Goal: Task Accomplishment & Management: Manage account settings

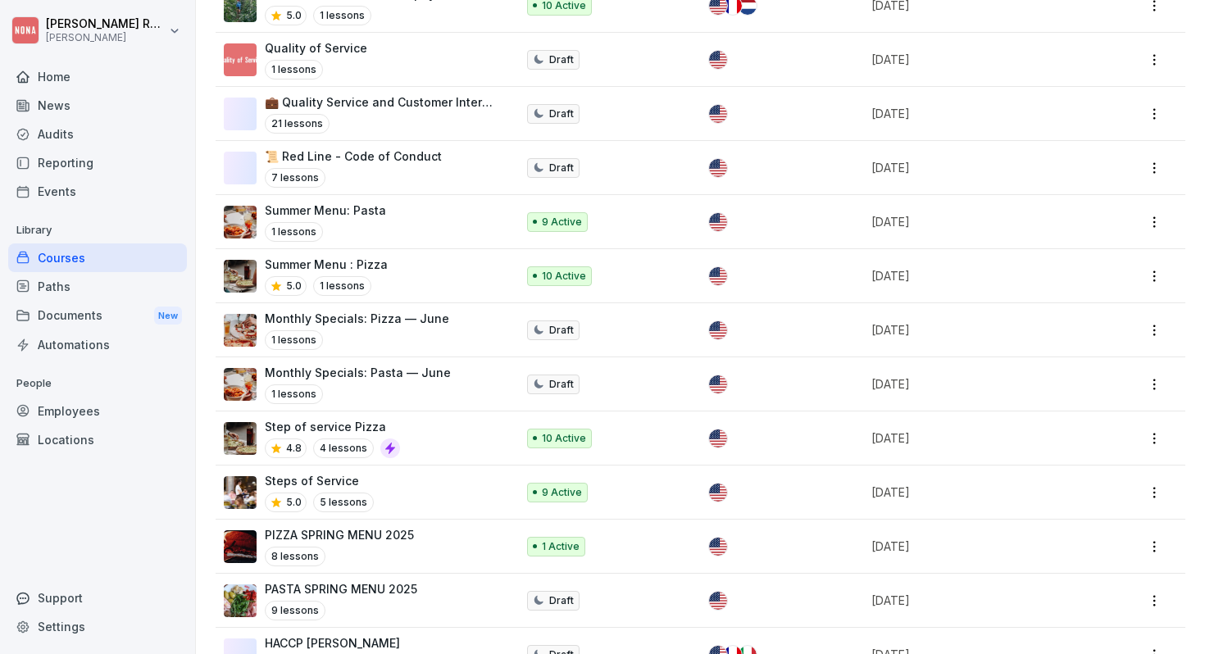
scroll to position [555, 0]
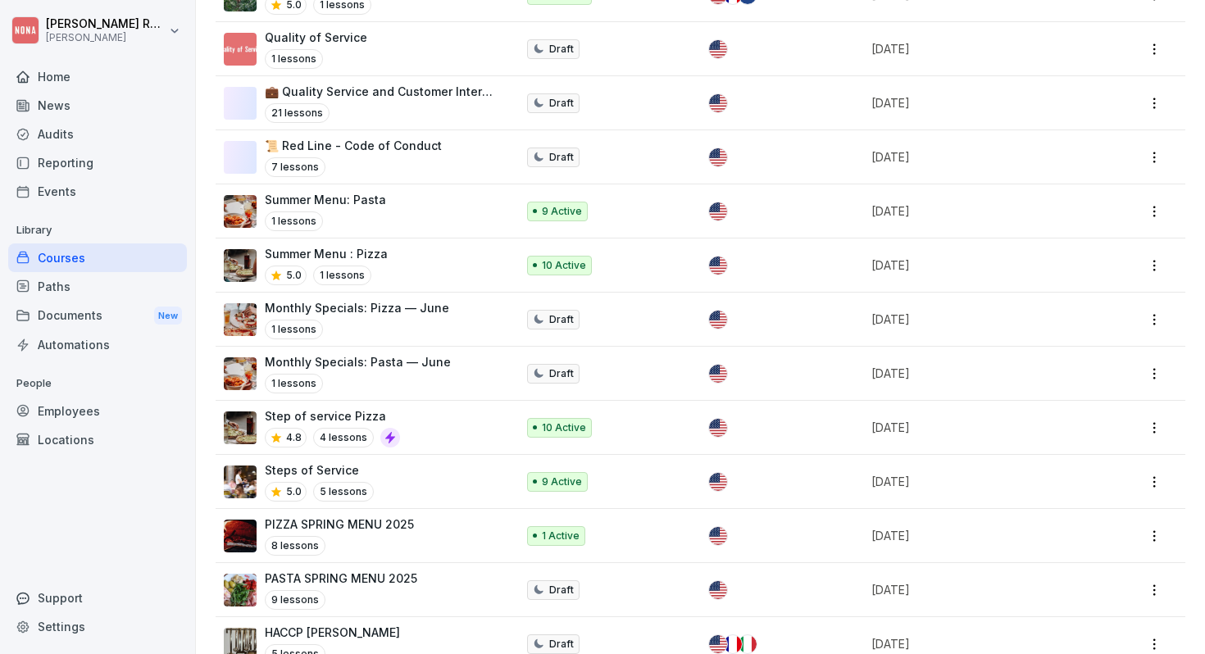
click at [321, 462] on p "Steps of Service" at bounding box center [319, 470] width 109 height 17
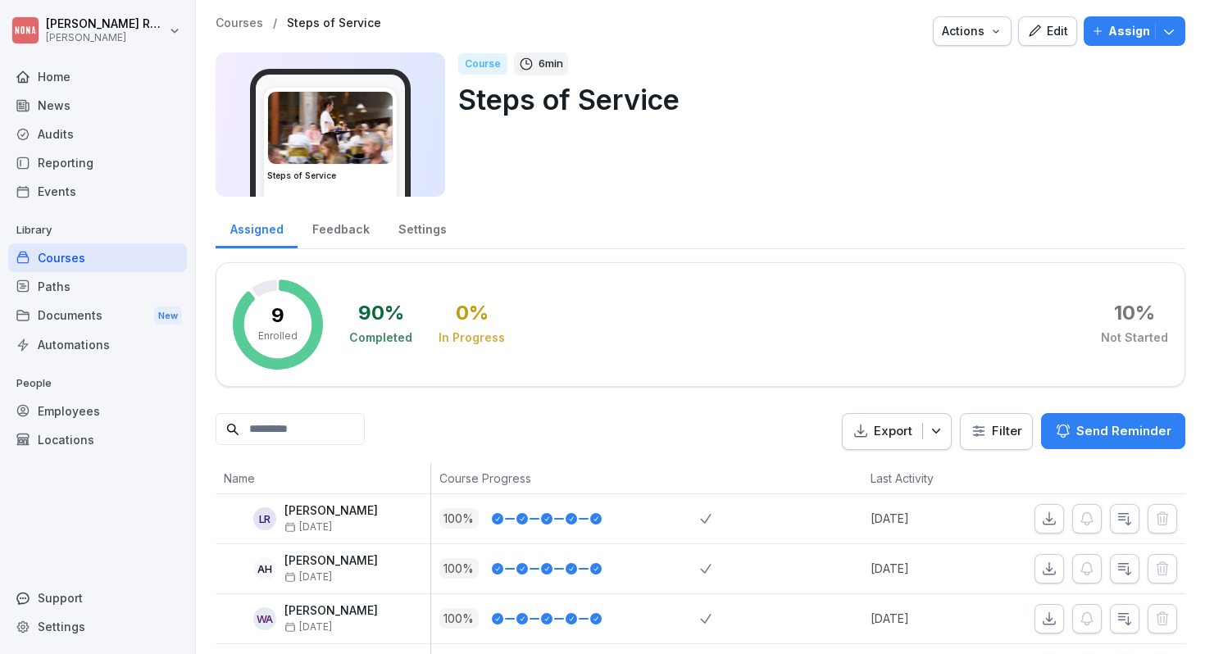
click at [335, 230] on div "Feedback" at bounding box center [341, 228] width 86 height 42
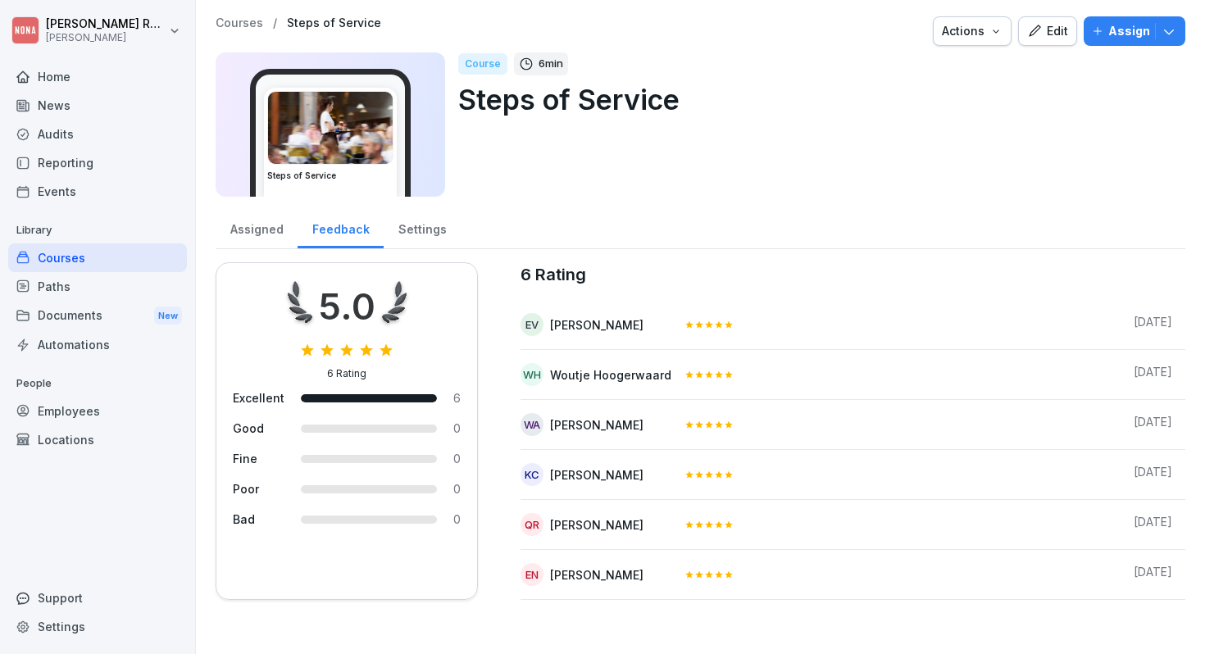
click at [414, 226] on div "Settings" at bounding box center [422, 228] width 77 height 42
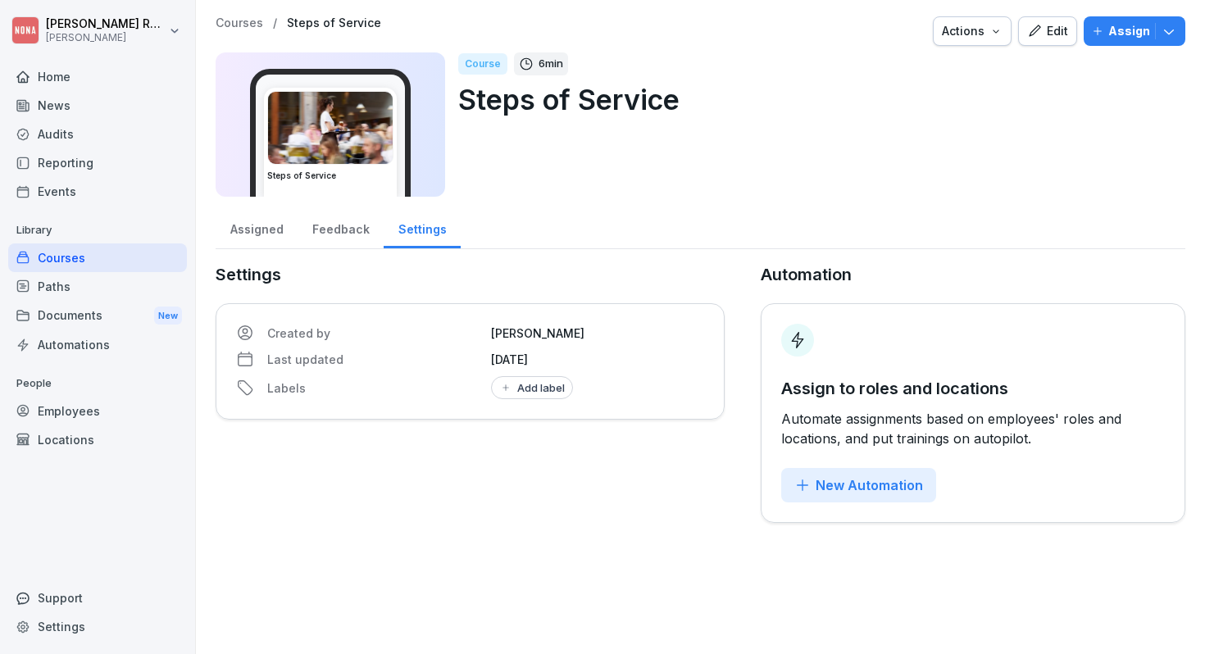
click at [329, 235] on div "Feedback" at bounding box center [341, 228] width 86 height 42
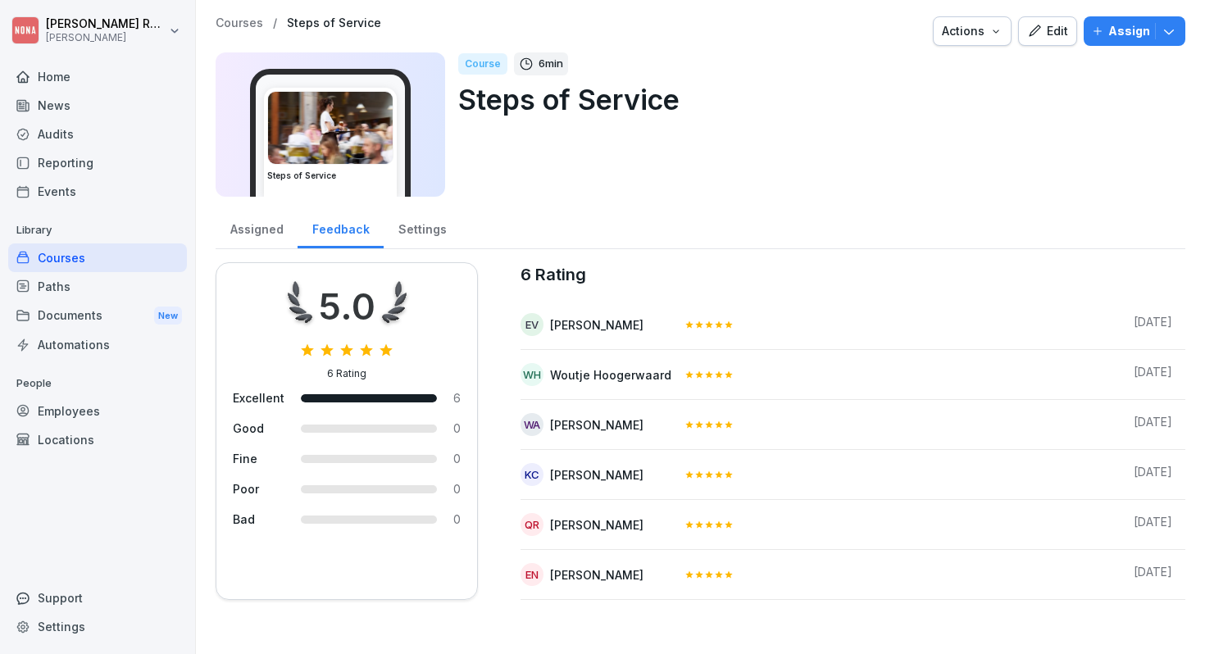
click at [242, 229] on div "Assigned" at bounding box center [257, 228] width 82 height 42
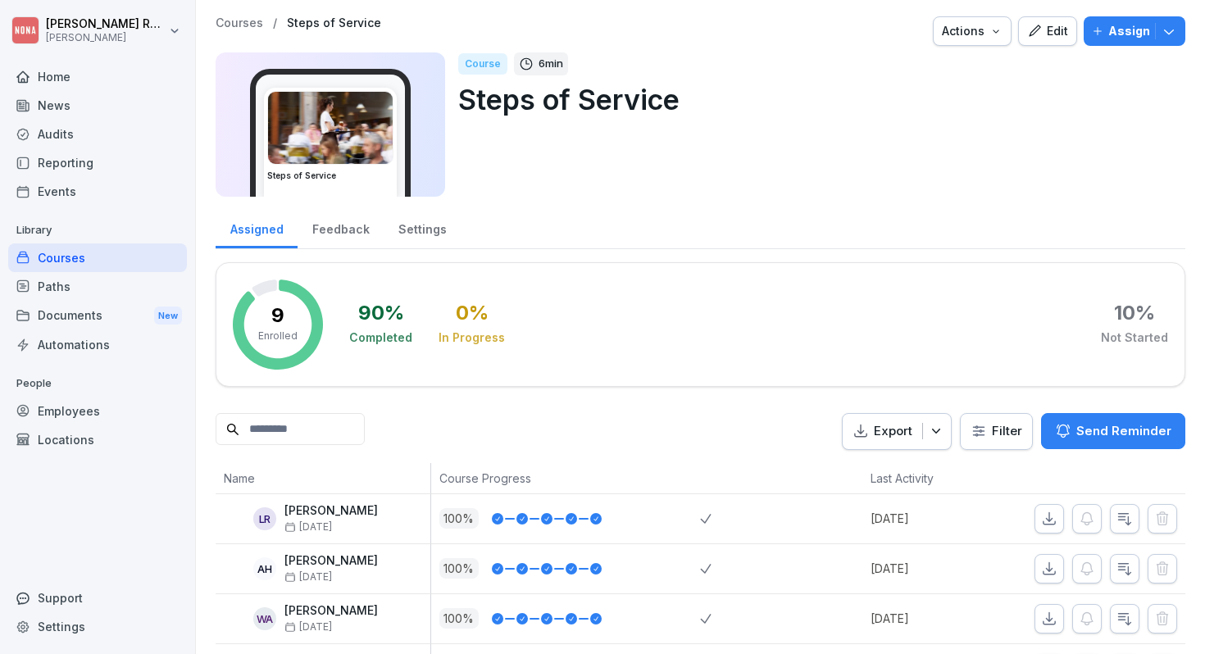
click at [972, 36] on div "Actions" at bounding box center [972, 31] width 61 height 18
click at [1079, 103] on html "[PERSON_NAME] [PERSON_NAME] Home News Audits Reporting Events Library Courses P…" at bounding box center [602, 327] width 1205 height 654
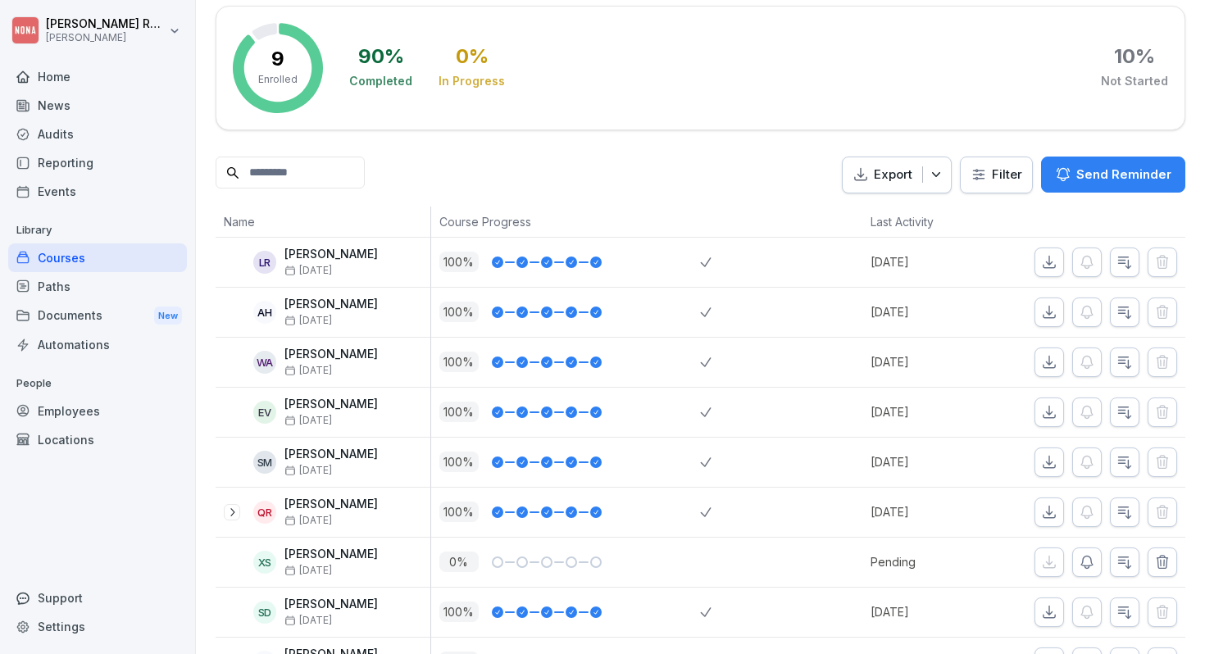
scroll to position [306, 0]
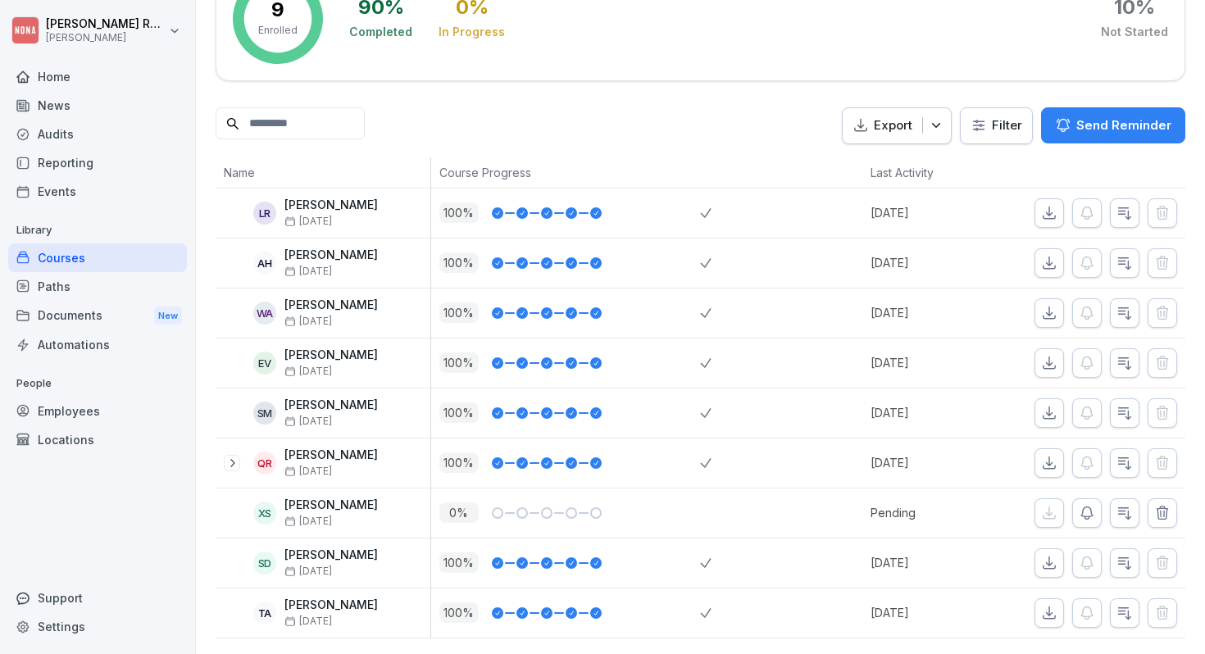
click at [235, 462] on icon at bounding box center [232, 463] width 13 height 13
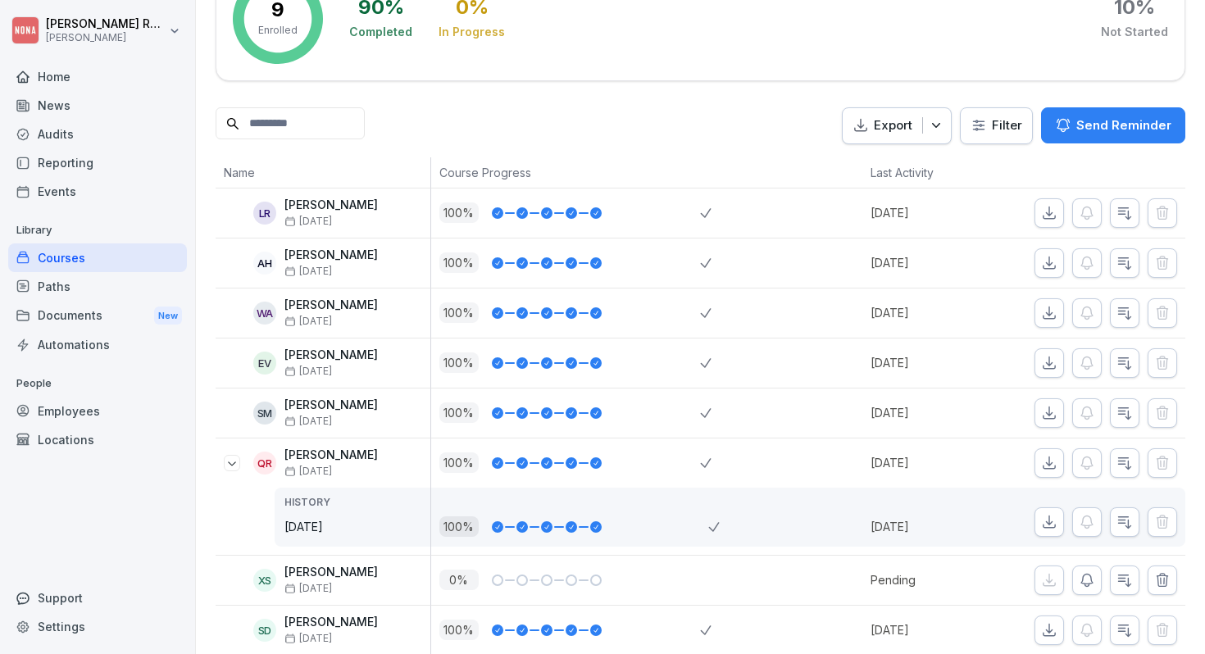
scroll to position [373, 0]
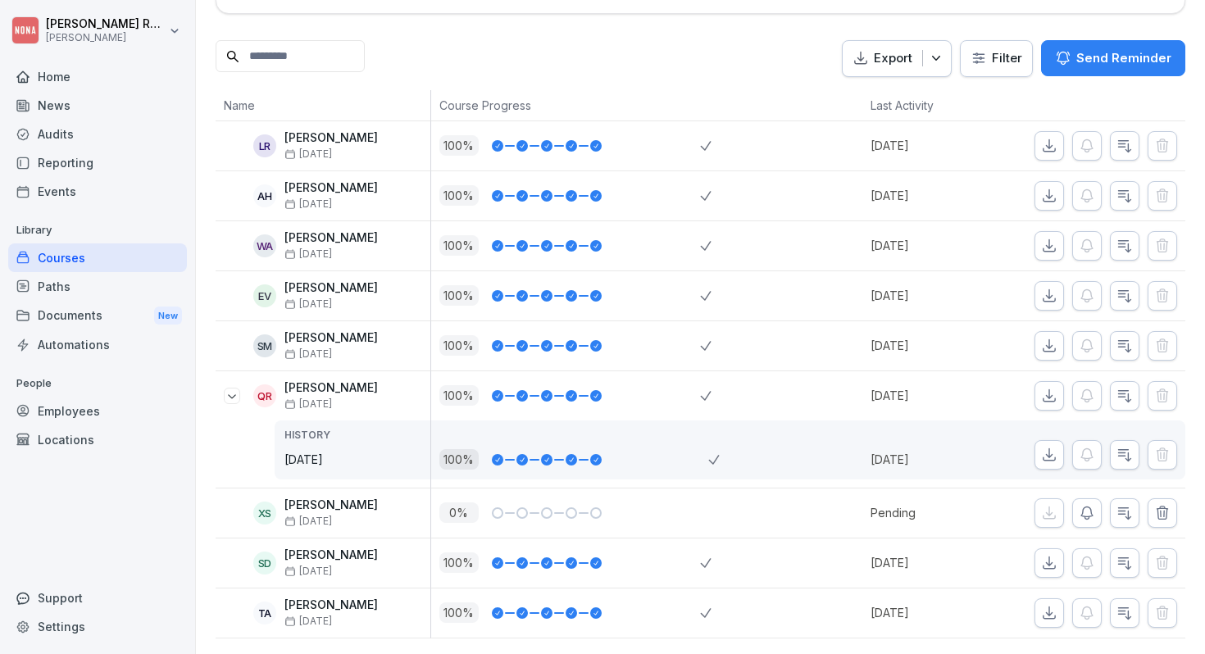
click at [233, 399] on icon at bounding box center [232, 396] width 13 height 13
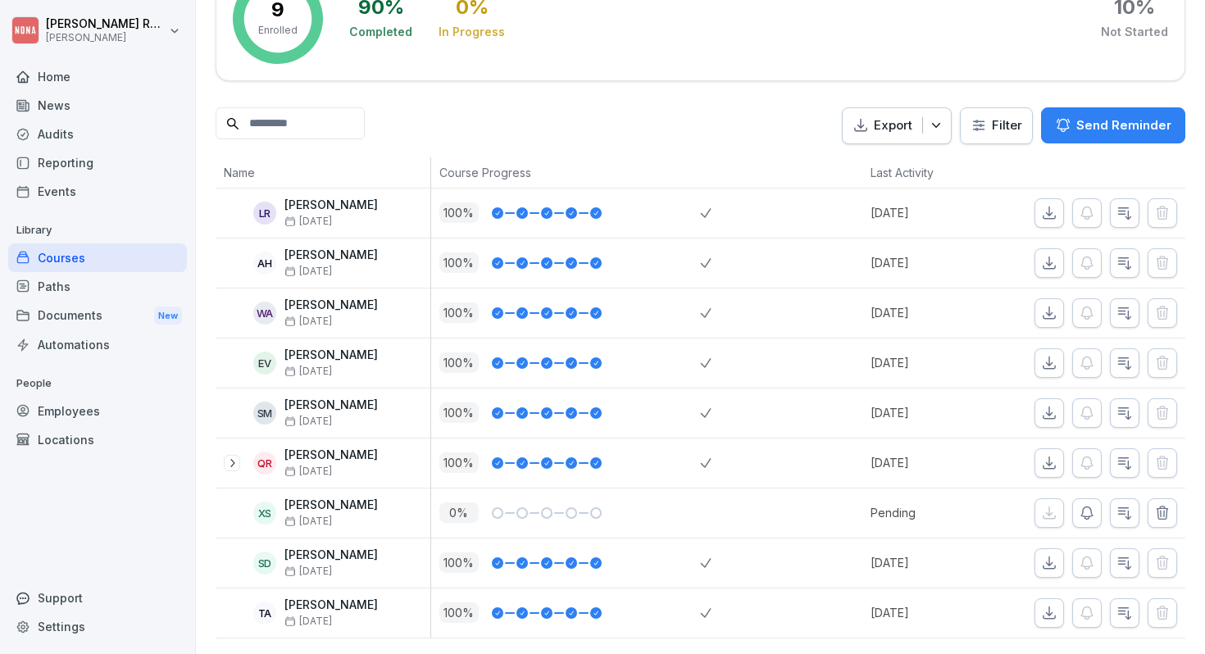
scroll to position [0, 0]
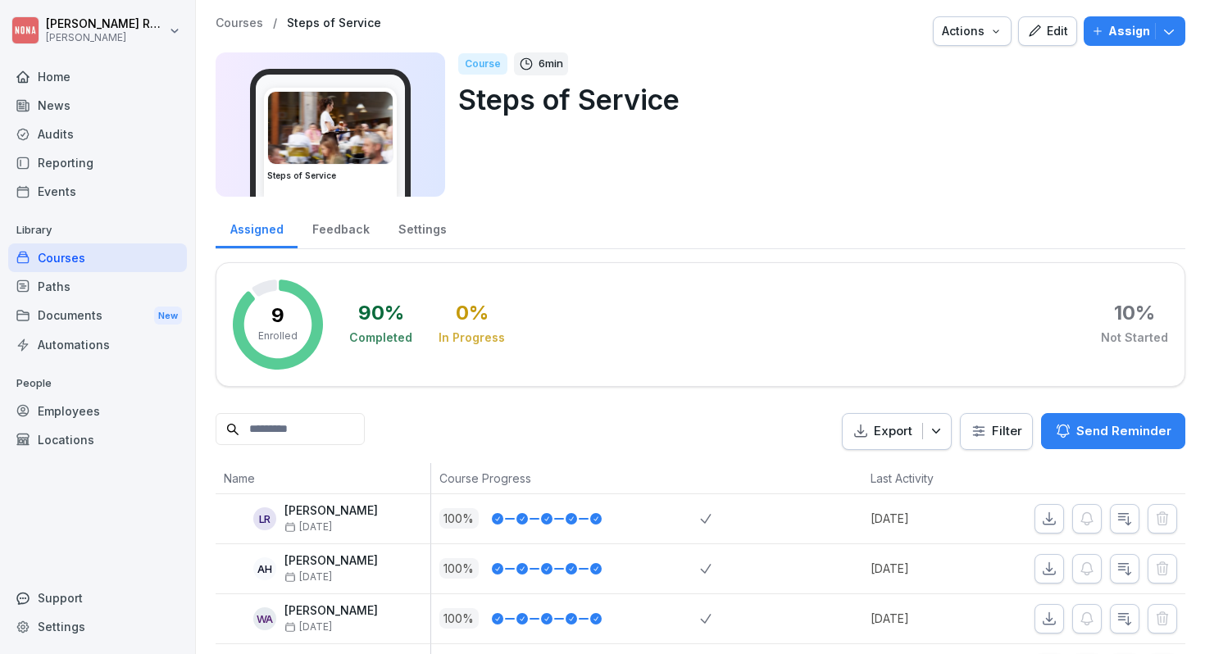
click at [417, 227] on div "Settings" at bounding box center [422, 228] width 77 height 42
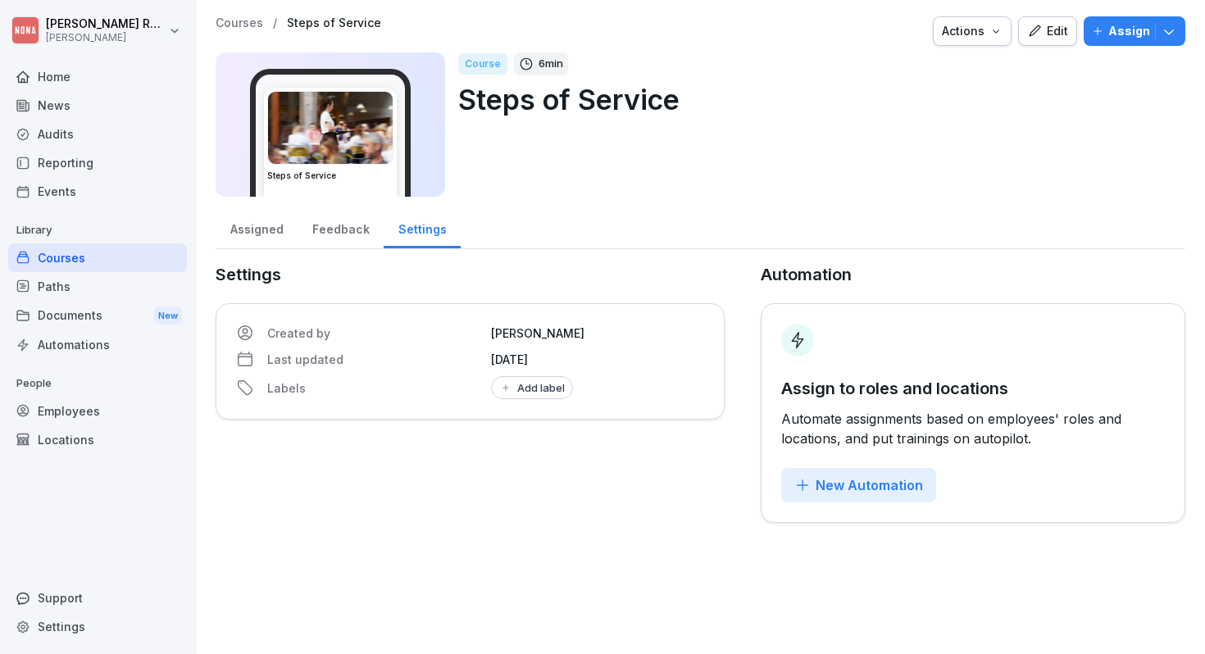
click at [325, 226] on div "Feedback" at bounding box center [341, 228] width 86 height 42
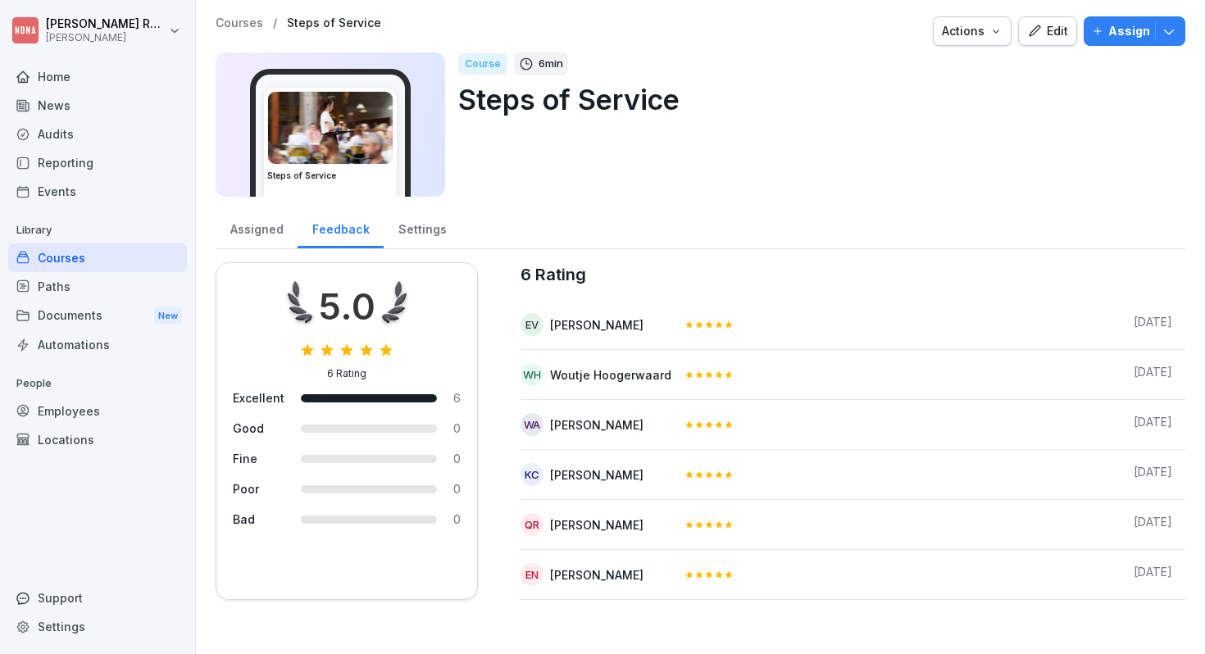
click at [257, 230] on div "Assigned" at bounding box center [257, 228] width 82 height 42
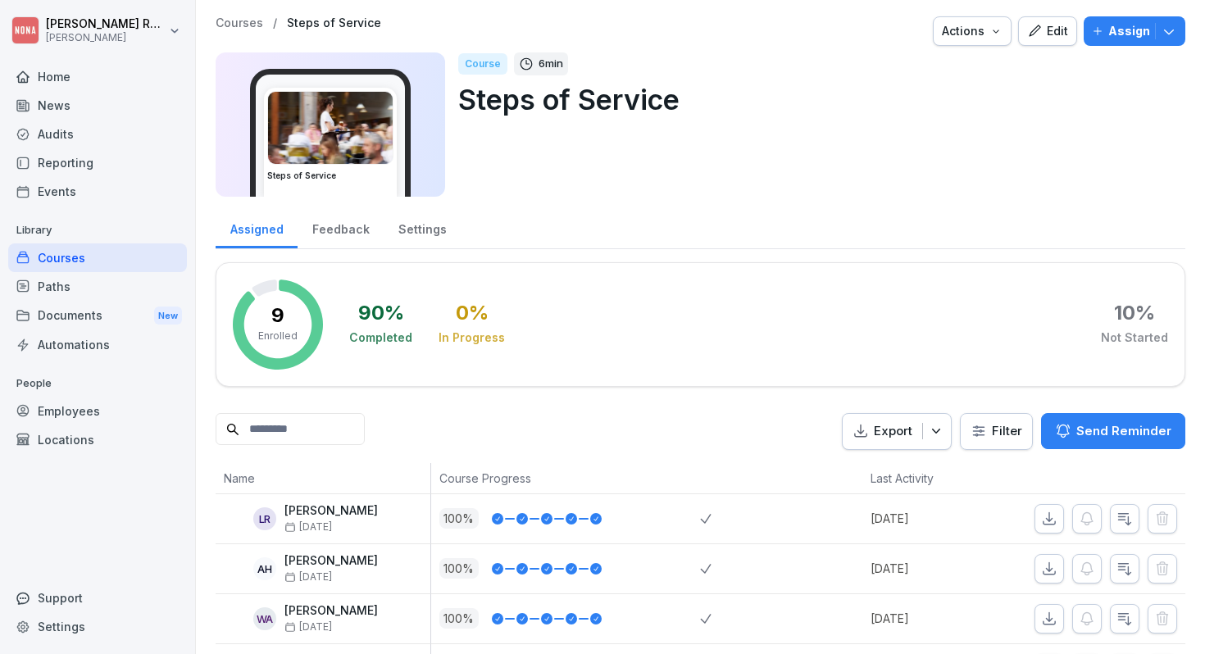
click at [1137, 43] on button "Assign" at bounding box center [1135, 31] width 102 height 30
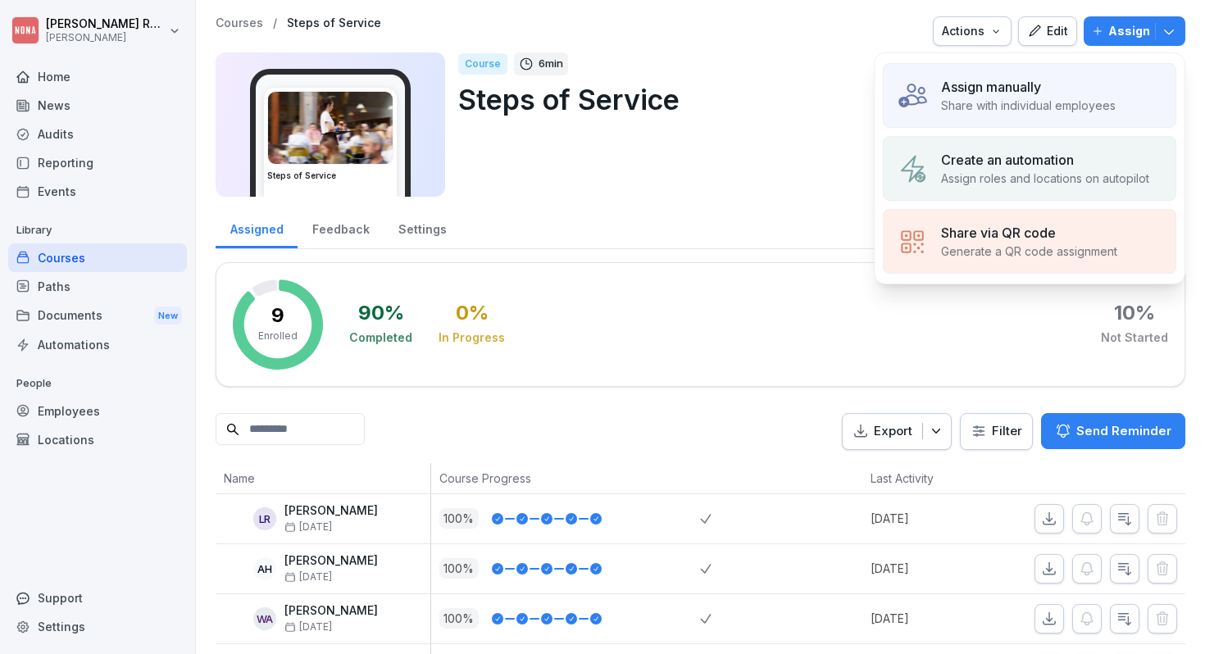
click at [942, 101] on p "Share with individual employees" at bounding box center [1028, 105] width 175 height 17
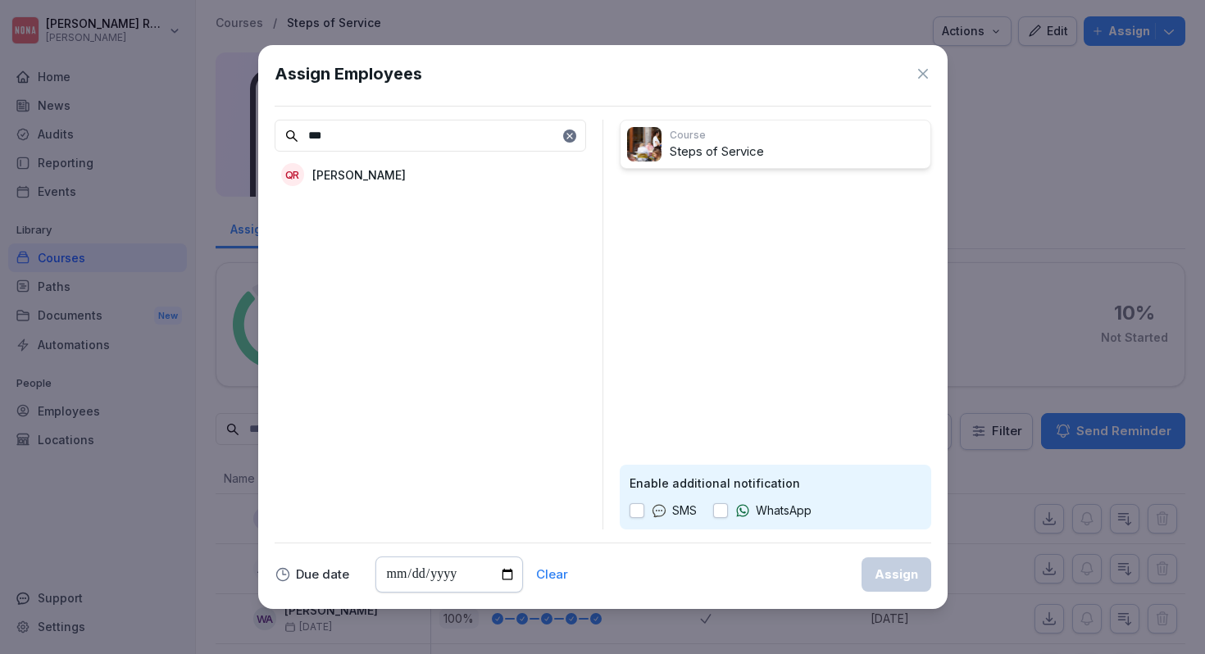
type input "***"
click at [406, 176] on p "[PERSON_NAME]" at bounding box center [358, 174] width 93 height 17
click at [894, 579] on div "Assign" at bounding box center [896, 575] width 43 height 18
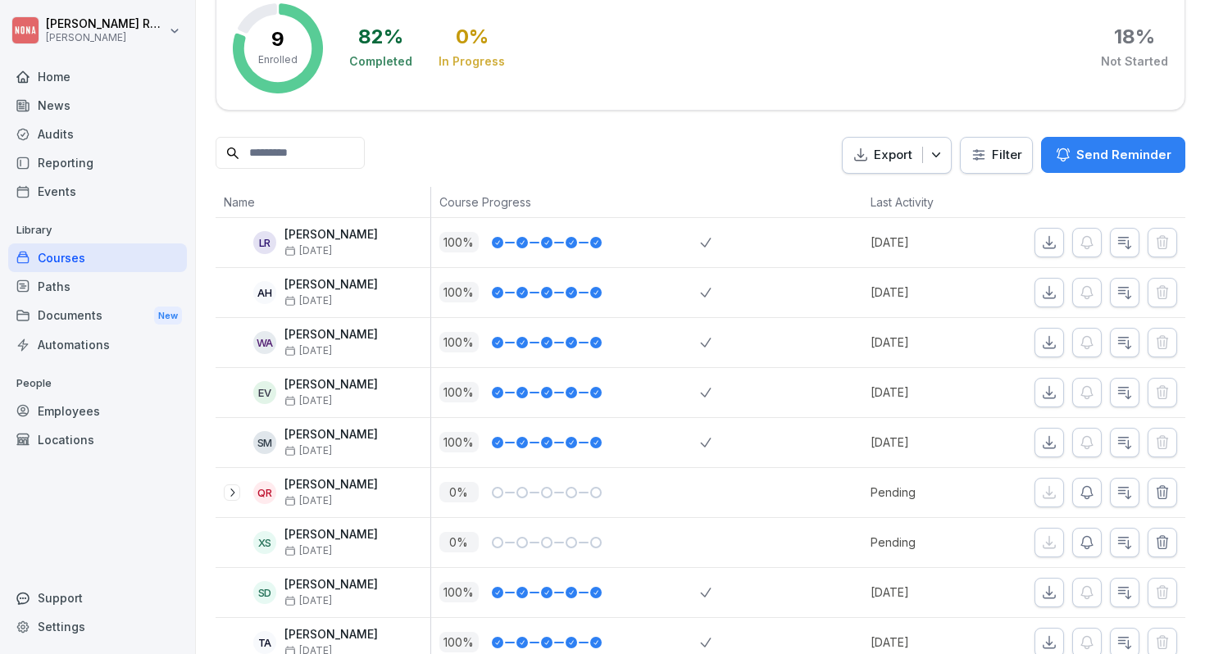
scroll to position [306, 0]
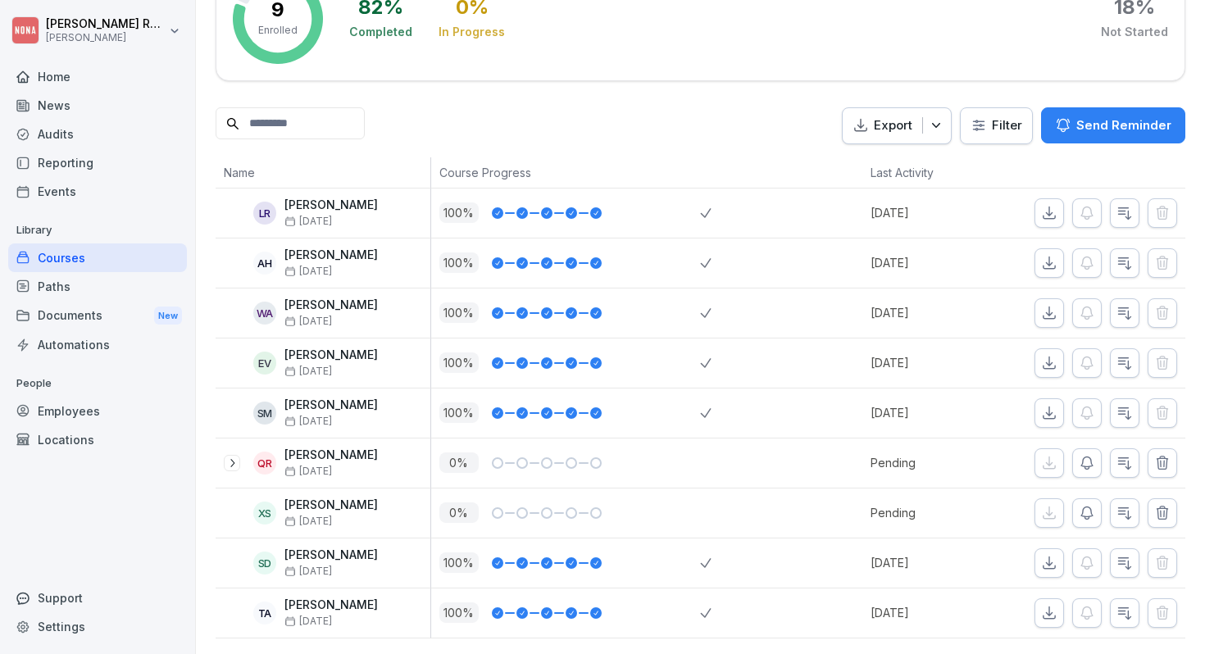
click at [226, 458] on icon at bounding box center [232, 463] width 13 height 13
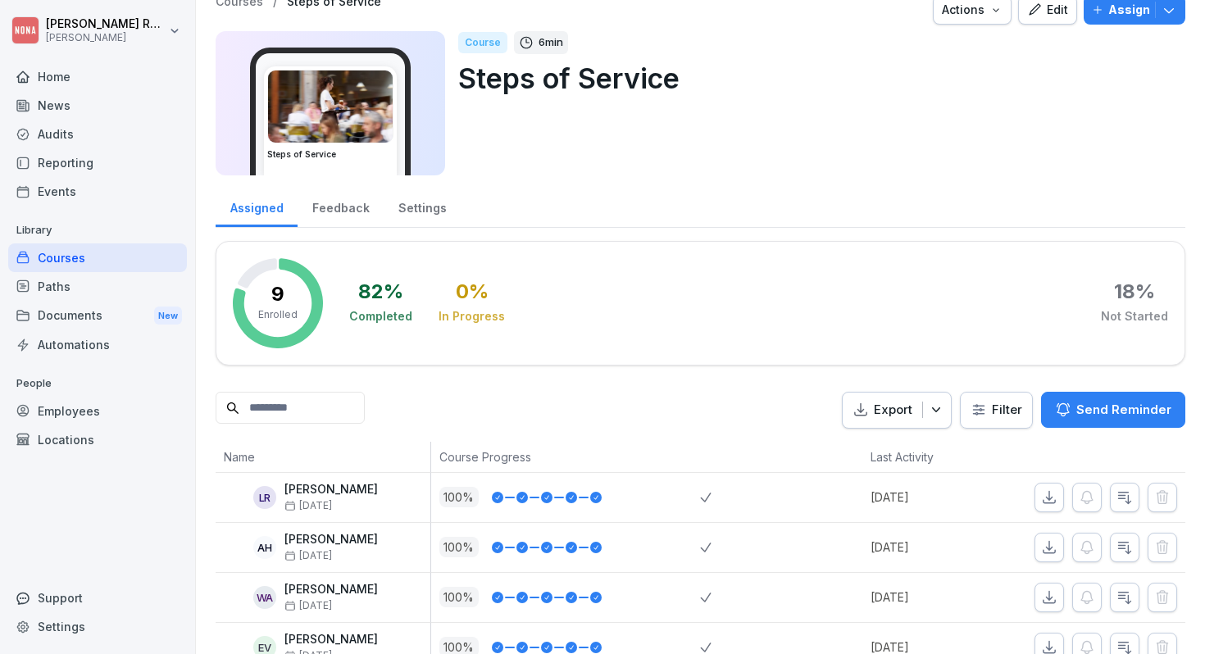
scroll to position [0, 0]
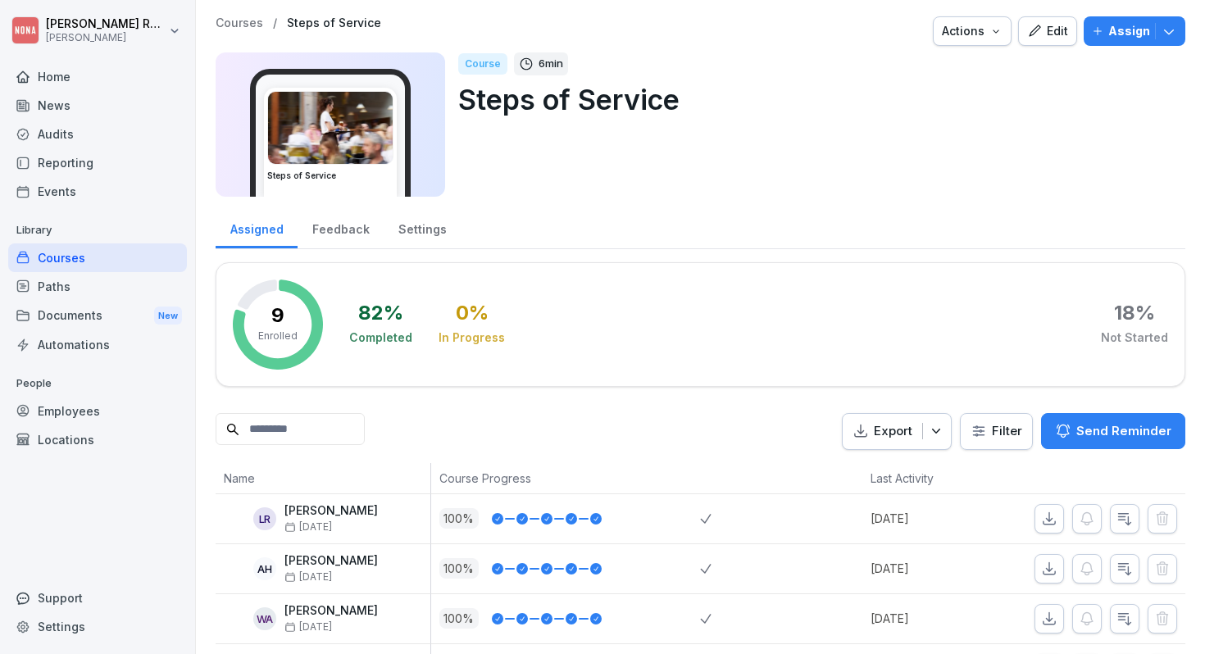
click at [89, 253] on div "Courses" at bounding box center [97, 258] width 179 height 29
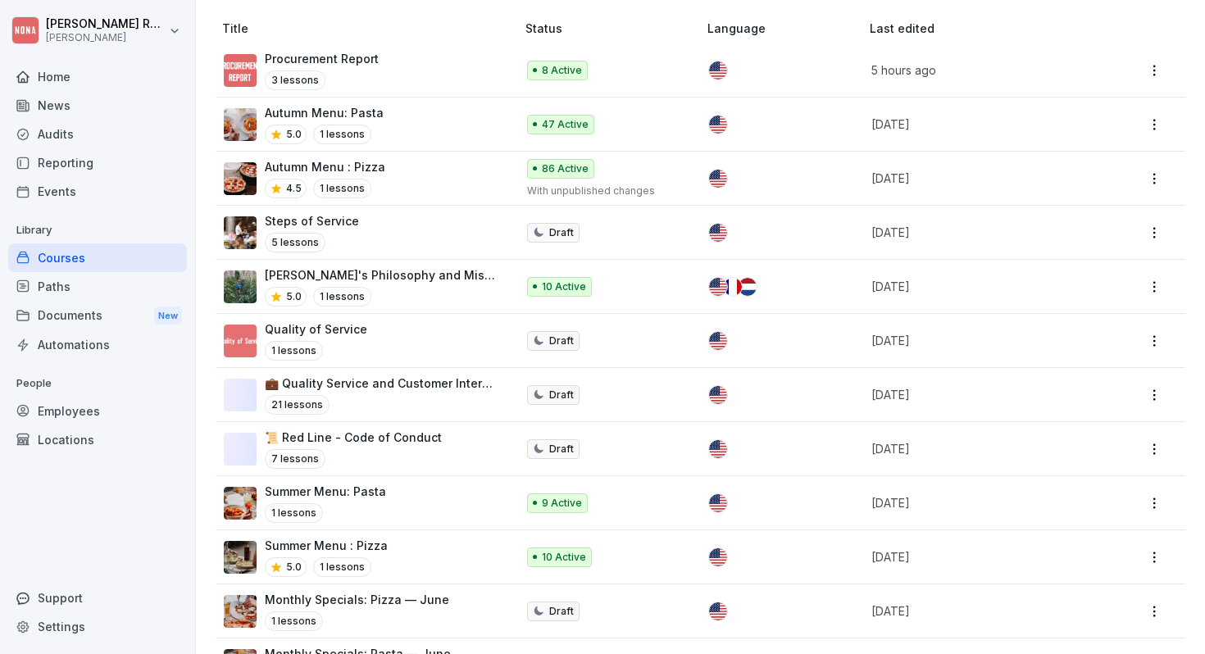
scroll to position [273, 0]
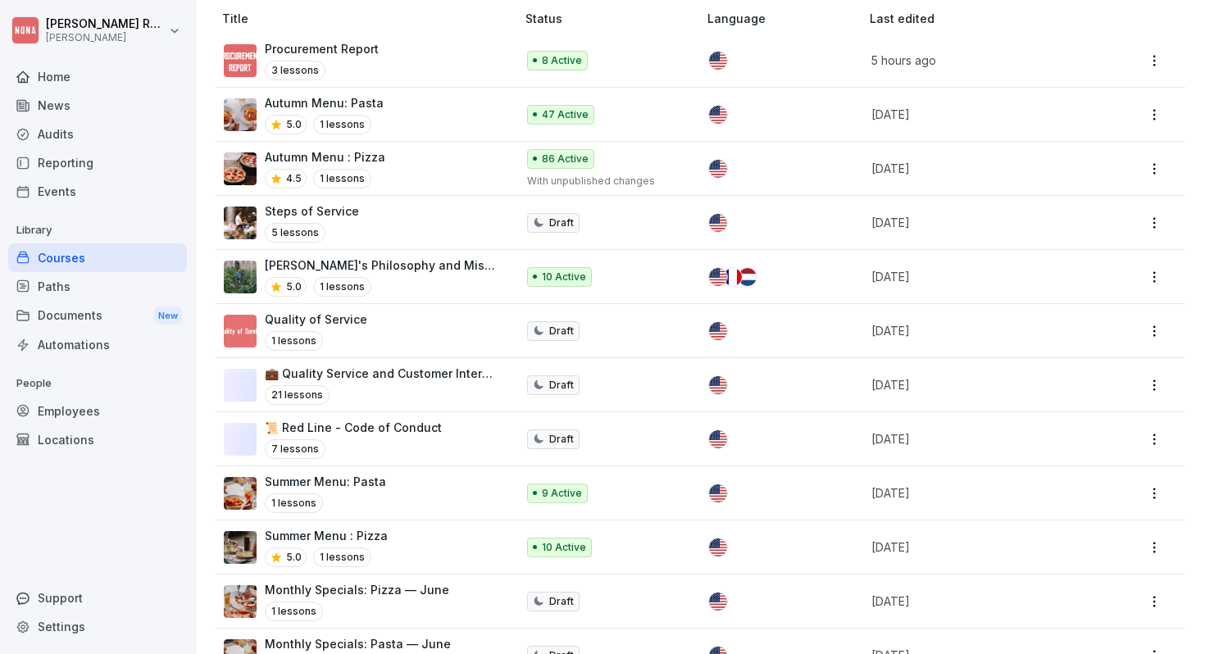
click at [464, 277] on div "NONA's Philosophy and Mission 5.0 1 lessons" at bounding box center [362, 277] width 276 height 40
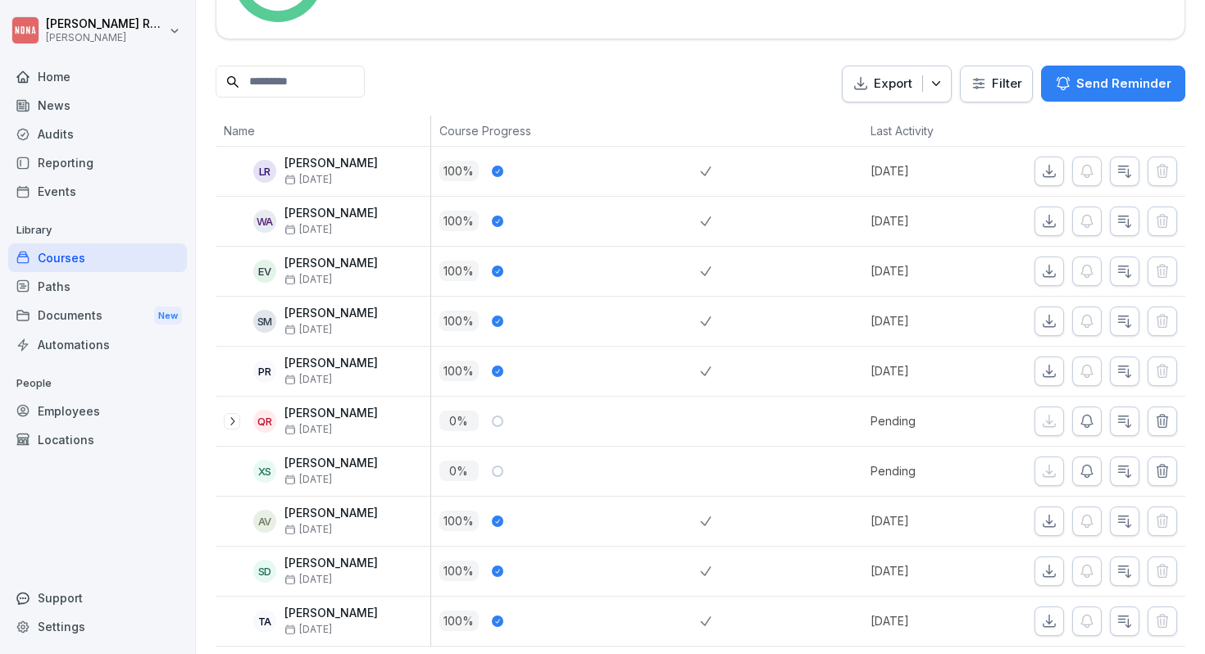
scroll to position [356, 0]
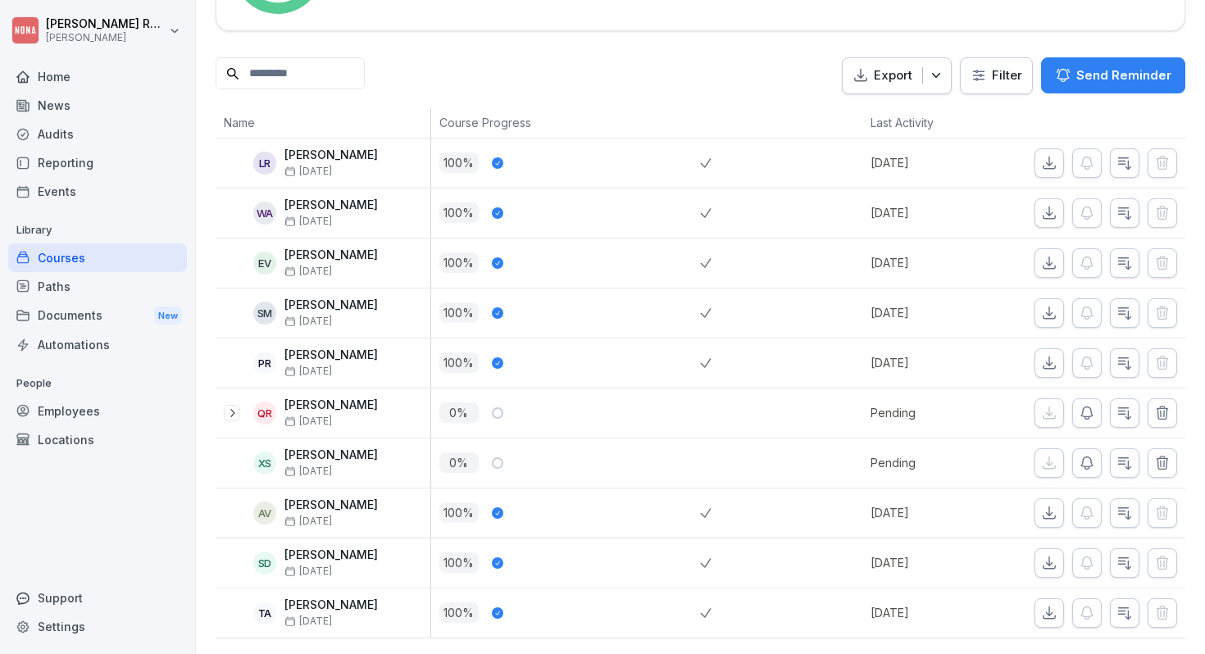
click at [235, 408] on icon at bounding box center [232, 413] width 13 height 13
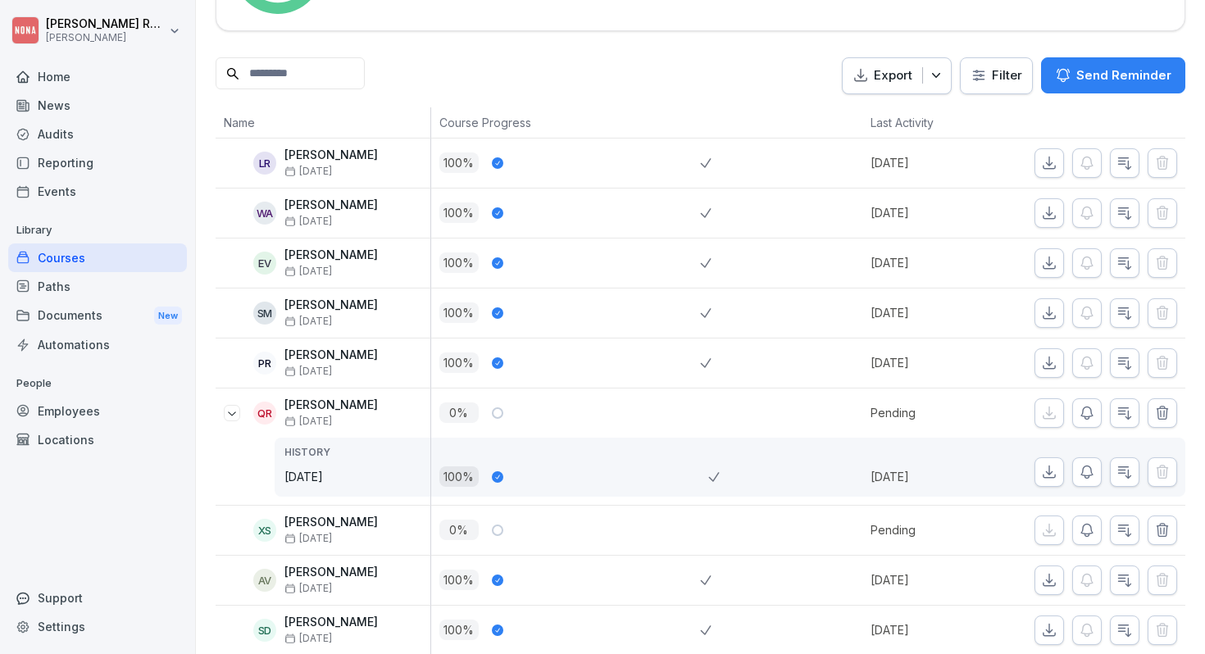
click at [235, 408] on icon at bounding box center [232, 413] width 13 height 13
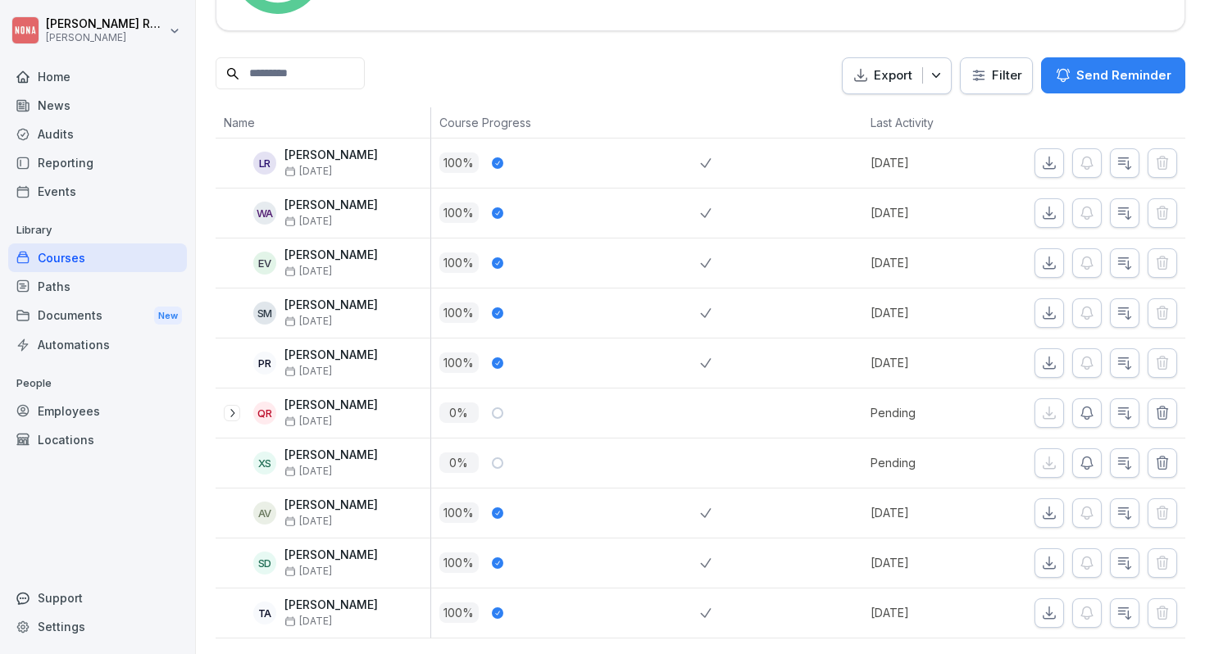
click at [235, 408] on icon at bounding box center [232, 413] width 13 height 13
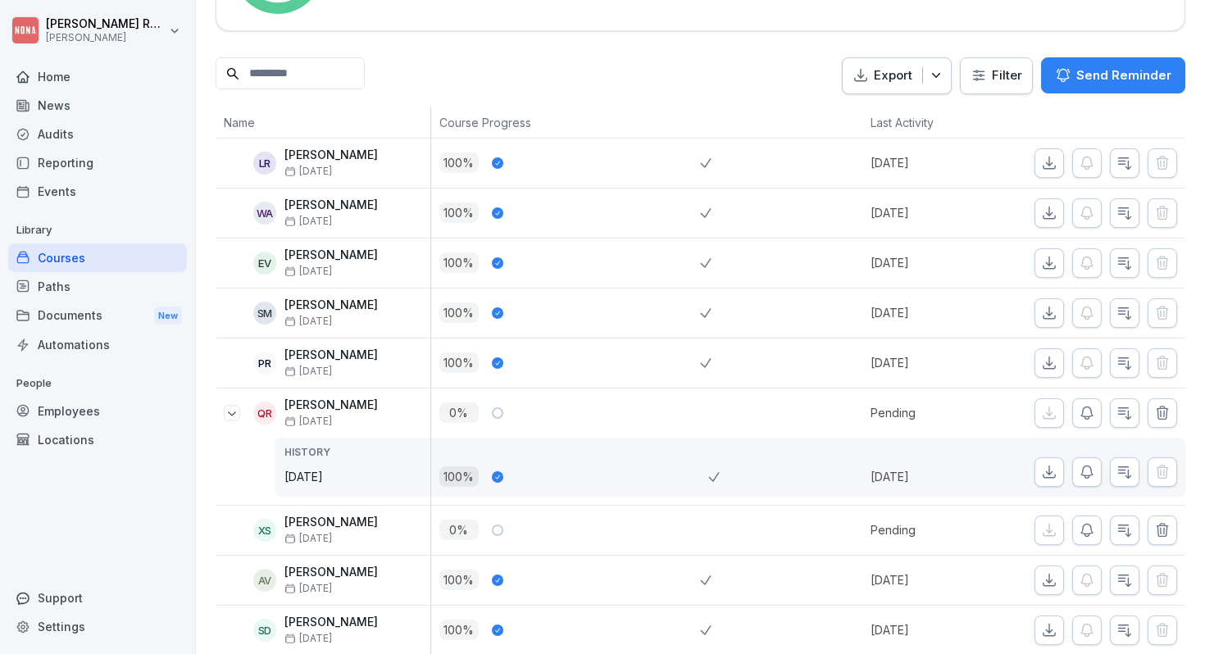
click at [235, 408] on icon at bounding box center [232, 413] width 13 height 13
